Goal: Task Accomplishment & Management: Use online tool/utility

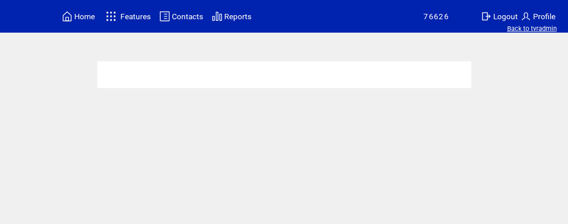
click at [546, 30] on link "Back to tvradmin" at bounding box center [532, 29] width 50 height 8
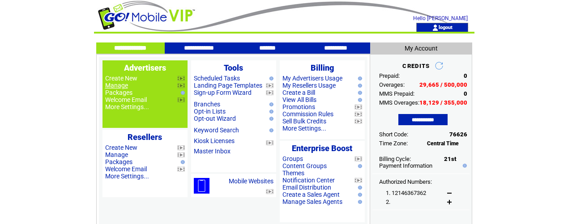
click at [123, 87] on link "Manage" at bounding box center [116, 85] width 23 height 7
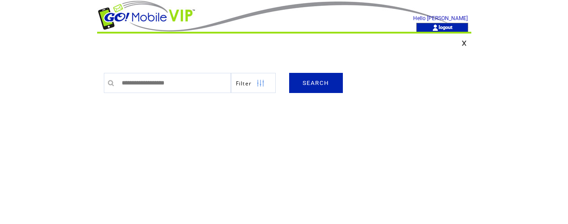
click at [171, 88] on input "text" at bounding box center [174, 83] width 114 height 20
type input "*******"
click at [329, 86] on link "SEARCH" at bounding box center [316, 83] width 54 height 20
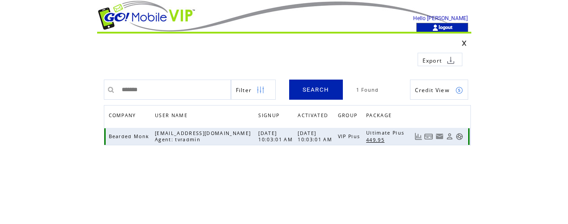
click at [461, 136] on link at bounding box center [459, 137] width 8 height 8
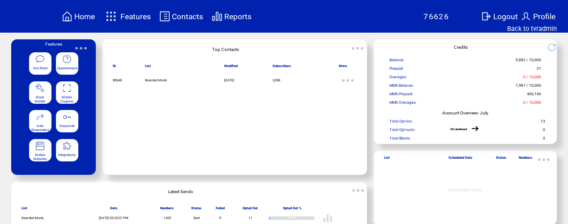
click at [142, 17] on span "Features" at bounding box center [135, 16] width 30 height 9
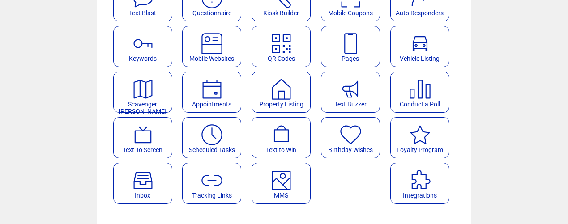
scroll to position [114, 0]
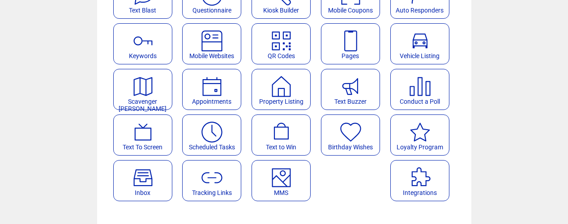
click at [302, 174] on featureicon at bounding box center [281, 175] width 58 height 20
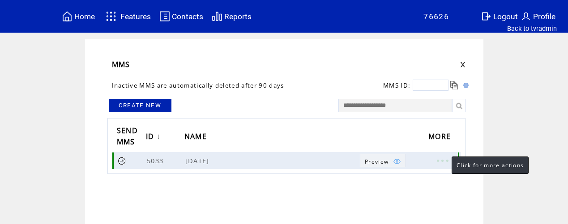
click at [446, 159] on link at bounding box center [441, 161] width 27 height 12
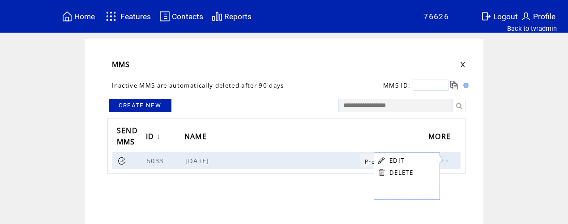
click at [397, 160] on link "EDIT" at bounding box center [396, 161] width 15 height 8
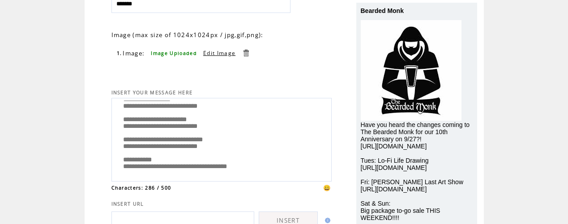
scroll to position [45, 0]
drag, startPoint x: 122, startPoint y: 111, endPoint x: 271, endPoint y: 182, distance: 165.4
click at [270, 183] on tbody "**********" at bounding box center [221, 128] width 220 height 334
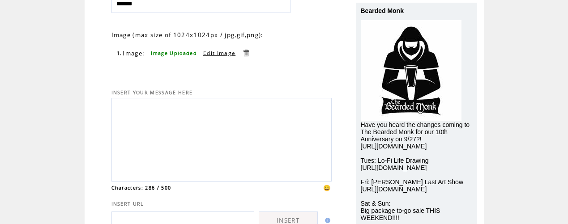
scroll to position [0, 0]
paste textarea "**********"
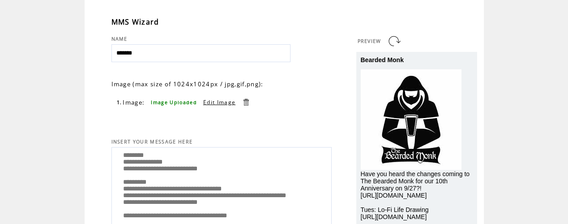
scroll to position [40, 0]
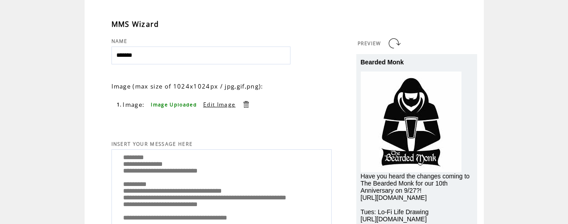
type textarea "**********"
drag, startPoint x: 398, startPoint y: 41, endPoint x: 393, endPoint y: 40, distance: 5.4
click at [398, 41] on link at bounding box center [394, 43] width 14 height 14
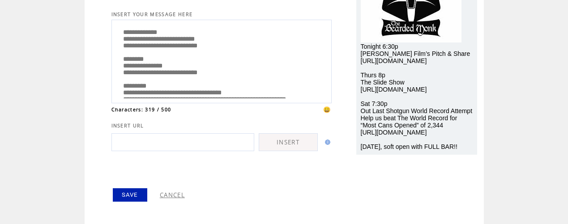
scroll to position [176, 0]
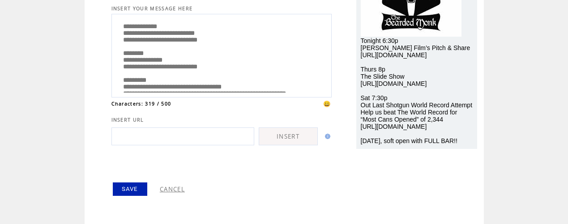
click at [131, 190] on link "SAVE" at bounding box center [130, 188] width 34 height 13
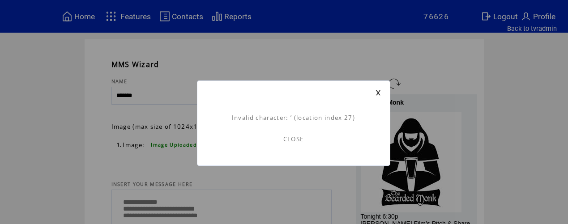
scroll to position [0, 0]
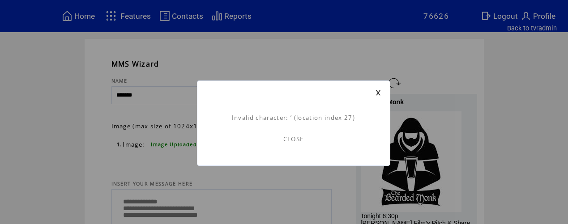
click at [292, 141] on link "CLOSE" at bounding box center [293, 139] width 21 height 8
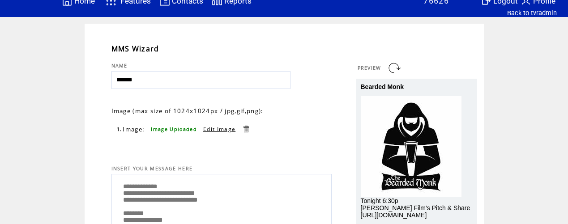
scroll to position [19, 0]
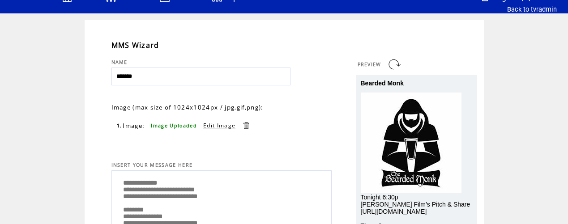
click at [169, 195] on textarea "**********" at bounding box center [221, 211] width 210 height 76
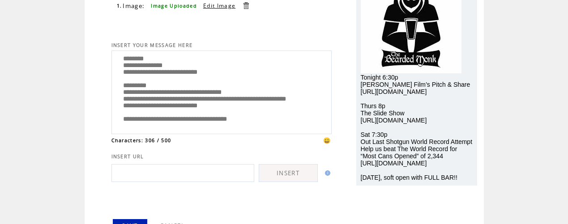
scroll to position [176, 0]
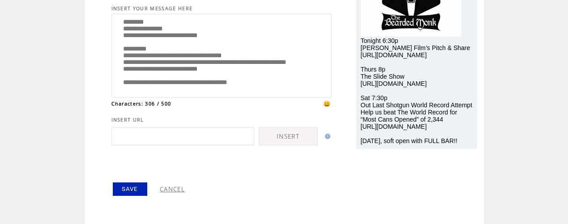
type textarea "**********"
click at [128, 186] on link "SAVE" at bounding box center [130, 188] width 34 height 13
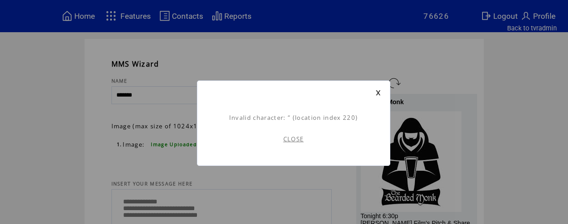
scroll to position [0, 0]
click at [293, 137] on link "CLOSE" at bounding box center [293, 139] width 21 height 8
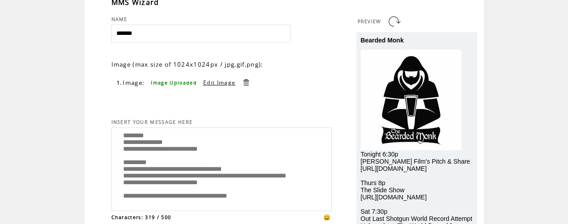
scroll to position [44, 0]
click at [252, 187] on textarea "**********" at bounding box center [221, 168] width 210 height 76
drag, startPoint x: 153, startPoint y: 195, endPoint x: 149, endPoint y: 204, distance: 10.5
click at [153, 195] on textarea "**********" at bounding box center [221, 168] width 210 height 76
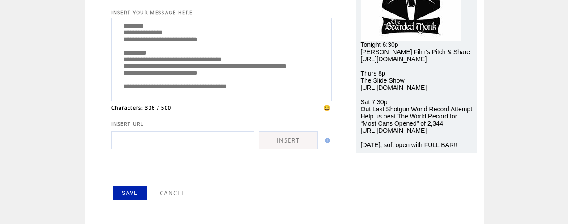
scroll to position [176, 0]
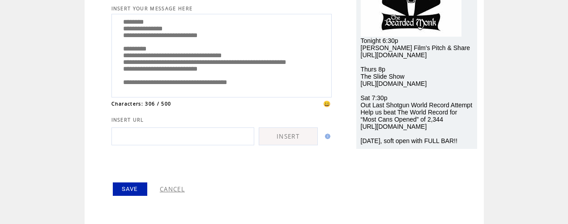
type textarea "**********"
click at [134, 190] on link "SAVE" at bounding box center [130, 188] width 34 height 13
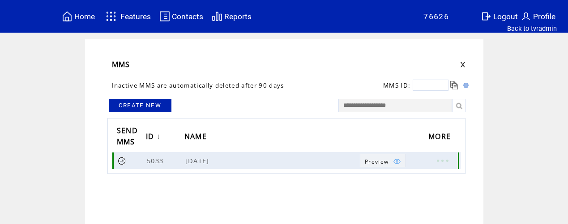
click at [122, 162] on link at bounding box center [122, 161] width 8 height 8
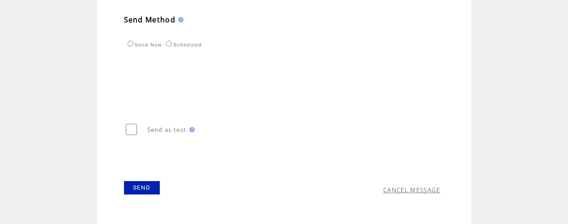
scroll to position [333, 0]
click at [153, 187] on link "SEND" at bounding box center [142, 185] width 36 height 13
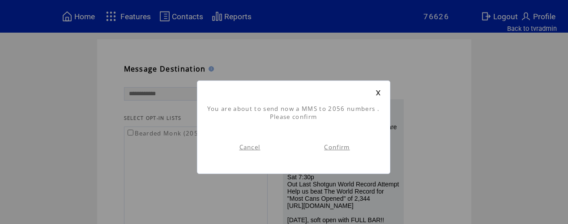
scroll to position [0, 0]
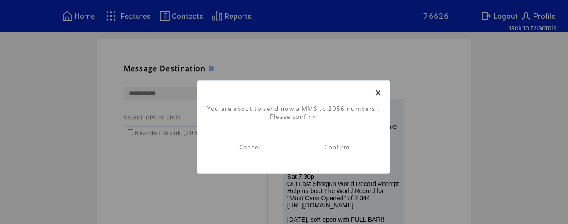
click at [348, 148] on link "Confirm" at bounding box center [336, 147] width 25 height 8
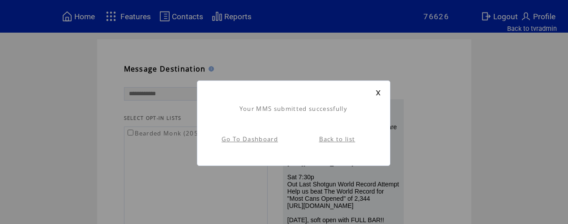
scroll to position [0, 0]
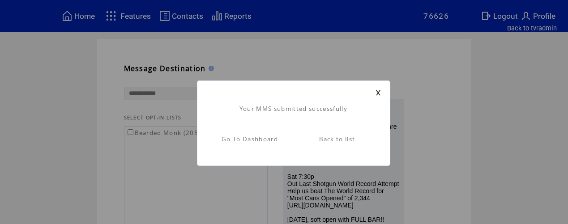
click at [376, 93] on link at bounding box center [377, 93] width 5 height 6
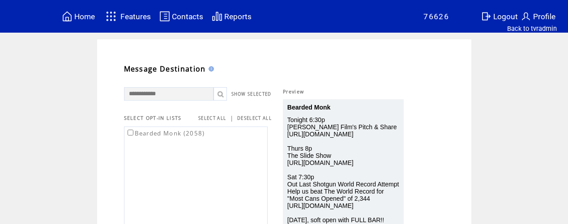
click at [80, 18] on span "Home" at bounding box center [84, 16] width 21 height 9
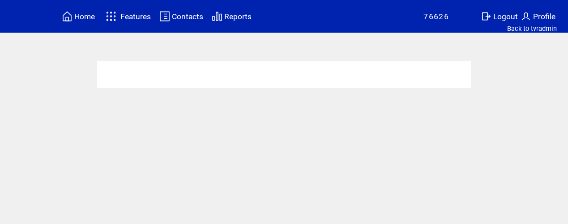
click at [80, 20] on span "Home" at bounding box center [84, 16] width 21 height 9
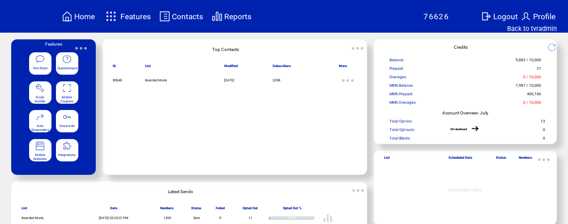
click at [238, 21] on td "Reports" at bounding box center [238, 16] width 28 height 12
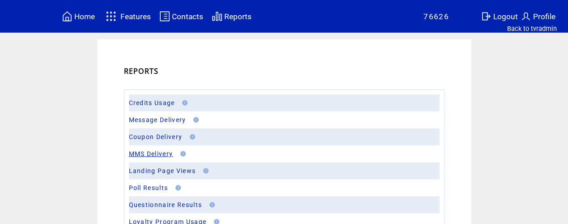
click at [152, 154] on link "MMS Delivery" at bounding box center [151, 153] width 44 height 7
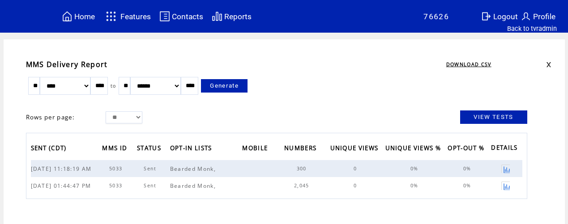
click at [505, 170] on link at bounding box center [505, 169] width 8 height 8
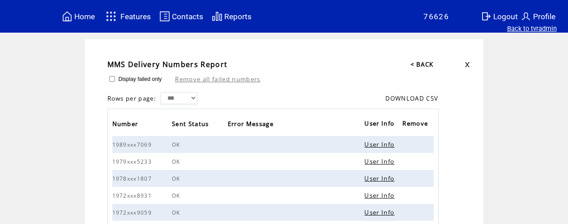
click at [538, 30] on link "Back to tvradmin" at bounding box center [532, 29] width 50 height 8
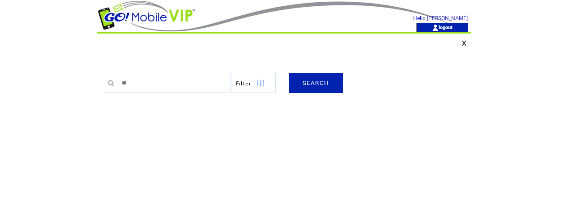
type input "********"
click at [324, 88] on link "SEARCH" at bounding box center [316, 83] width 54 height 20
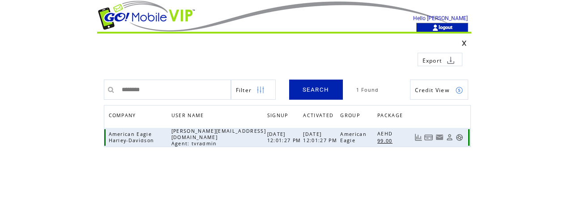
click at [458, 136] on link at bounding box center [459, 138] width 8 height 8
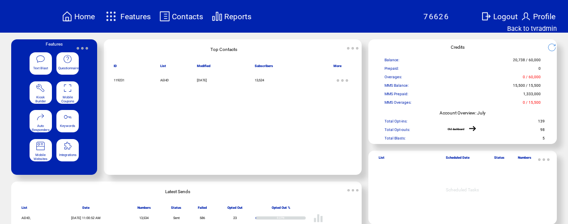
drag, startPoint x: 0, startPoint y: 0, endPoint x: 33, endPoint y: 64, distance: 71.4
click at [33, 64] on featureicon at bounding box center [41, 58] width 22 height 10
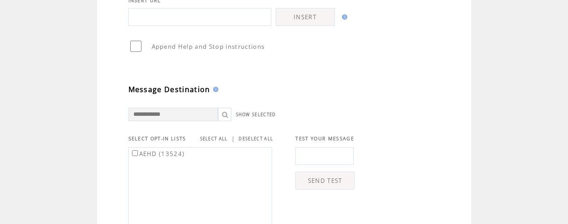
scroll to position [205, 0]
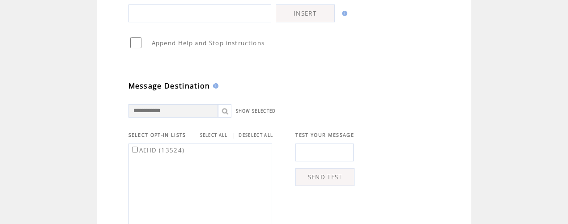
type textarea "**********"
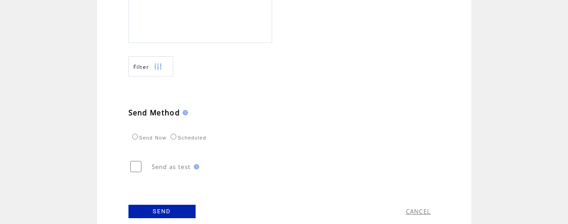
scroll to position [439, 0]
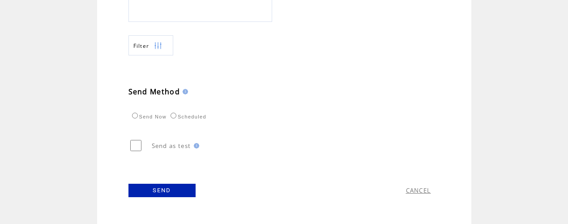
click at [165, 189] on link "SEND" at bounding box center [161, 190] width 67 height 13
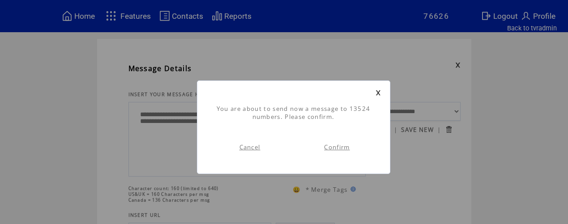
scroll to position [0, 0]
click at [341, 147] on link "Confirm" at bounding box center [336, 147] width 25 height 8
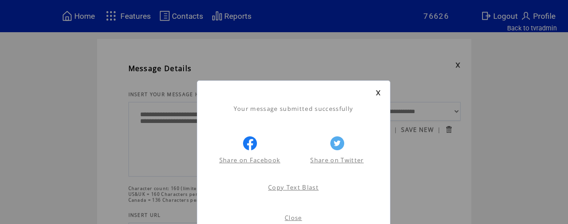
scroll to position [0, 0]
click at [293, 215] on link "Close" at bounding box center [292, 218] width 17 height 8
